Goal: Obtain resource: Download file/media

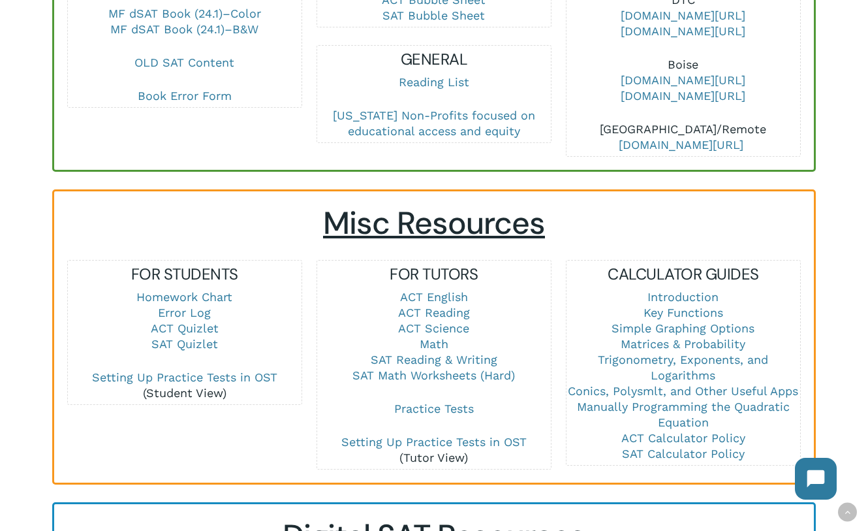
scroll to position [744, 0]
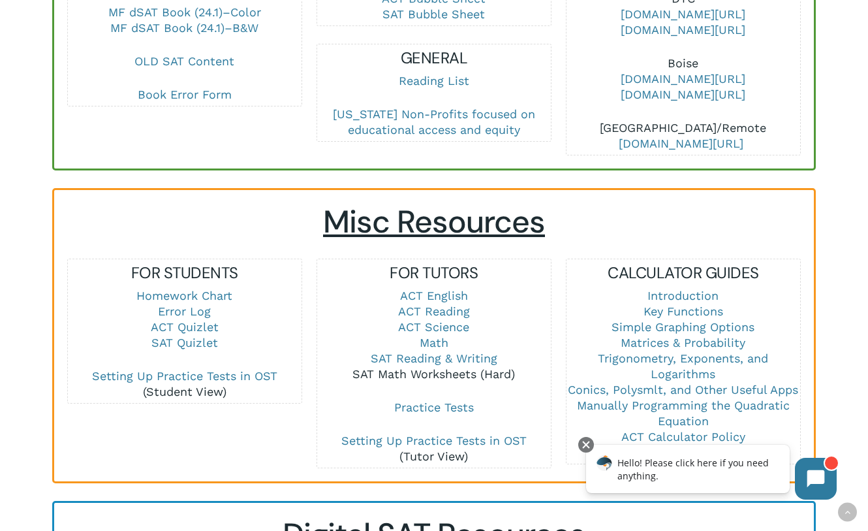
click at [430, 367] on link "SAT Math Worksheets (Hard)" at bounding box center [434, 374] width 163 height 14
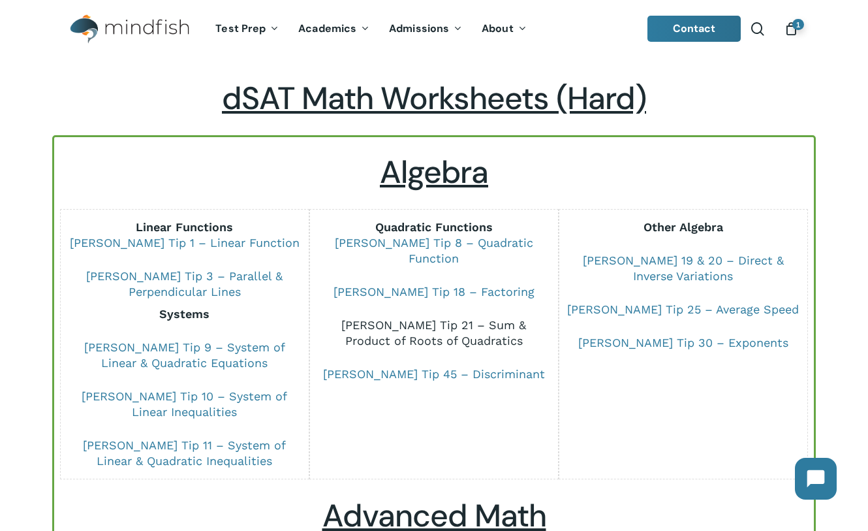
click at [415, 318] on link "Dr Chung Tip 21 – Sum & Product of Roots of Quadratics" at bounding box center [433, 332] width 185 height 29
